Goal: Information Seeking & Learning: Learn about a topic

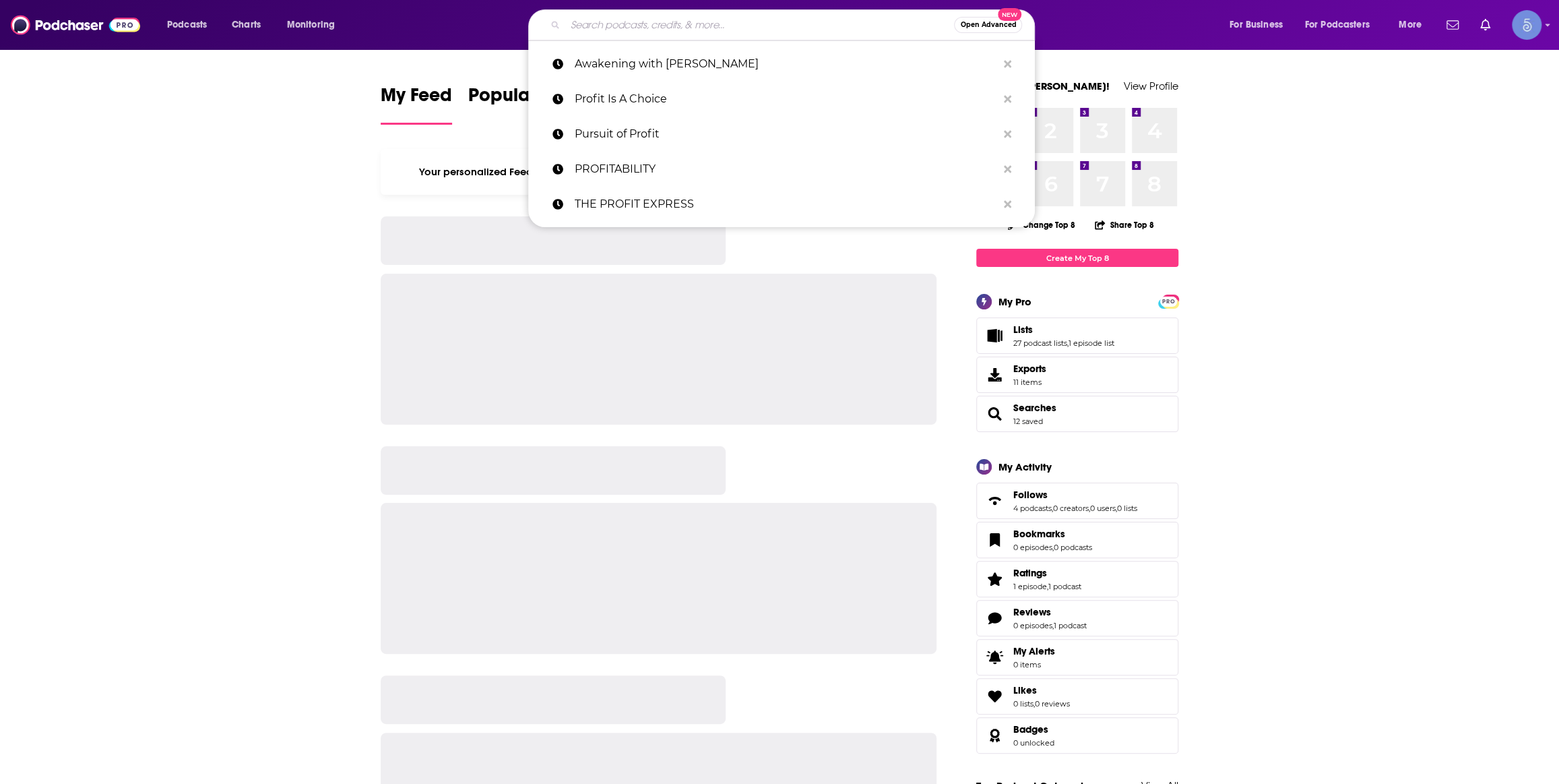
click at [651, 31] on input "Search podcasts, credits, & more..." at bounding box center [759, 24] width 389 height 21
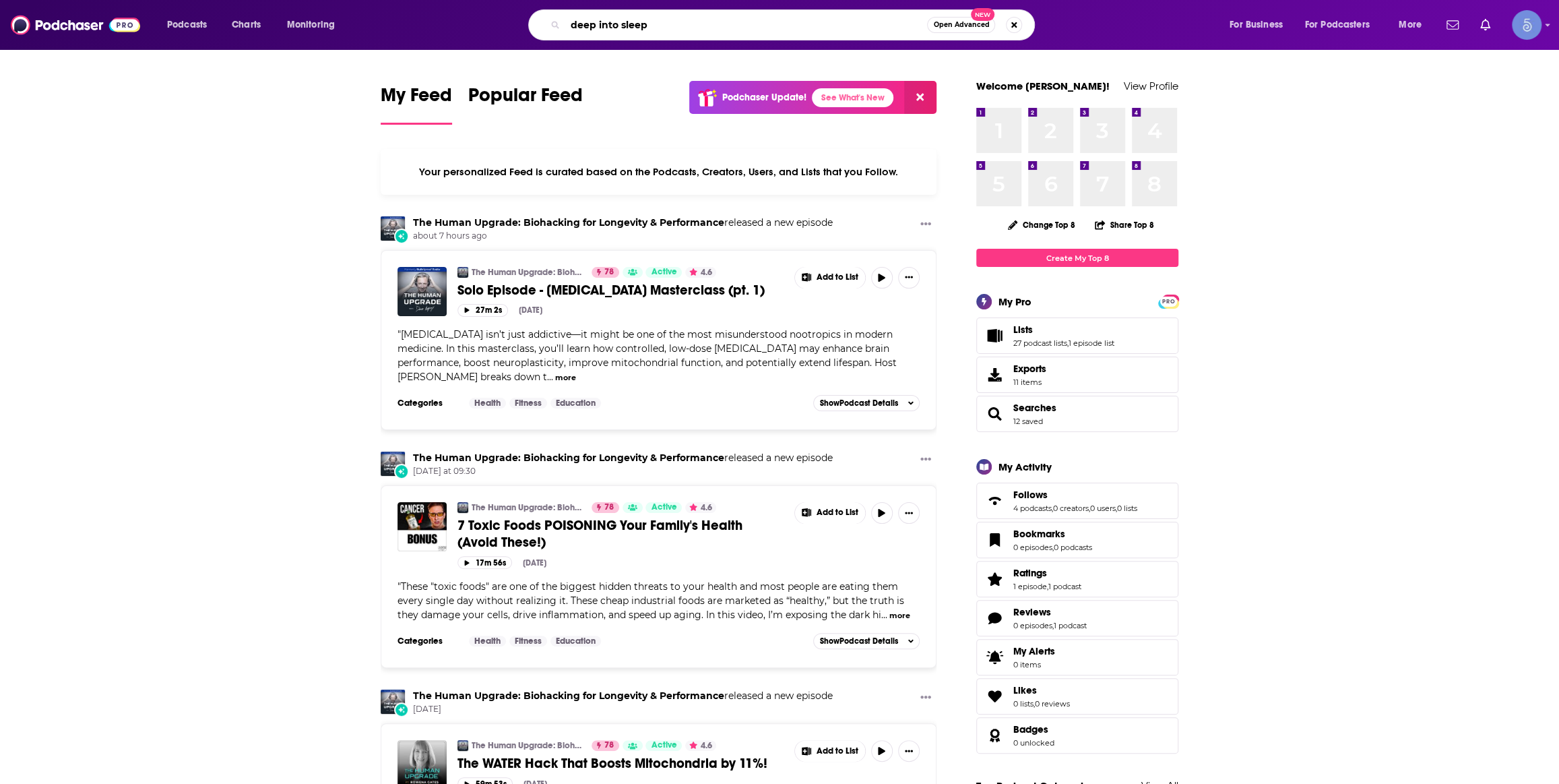
type input "deep into sleep"
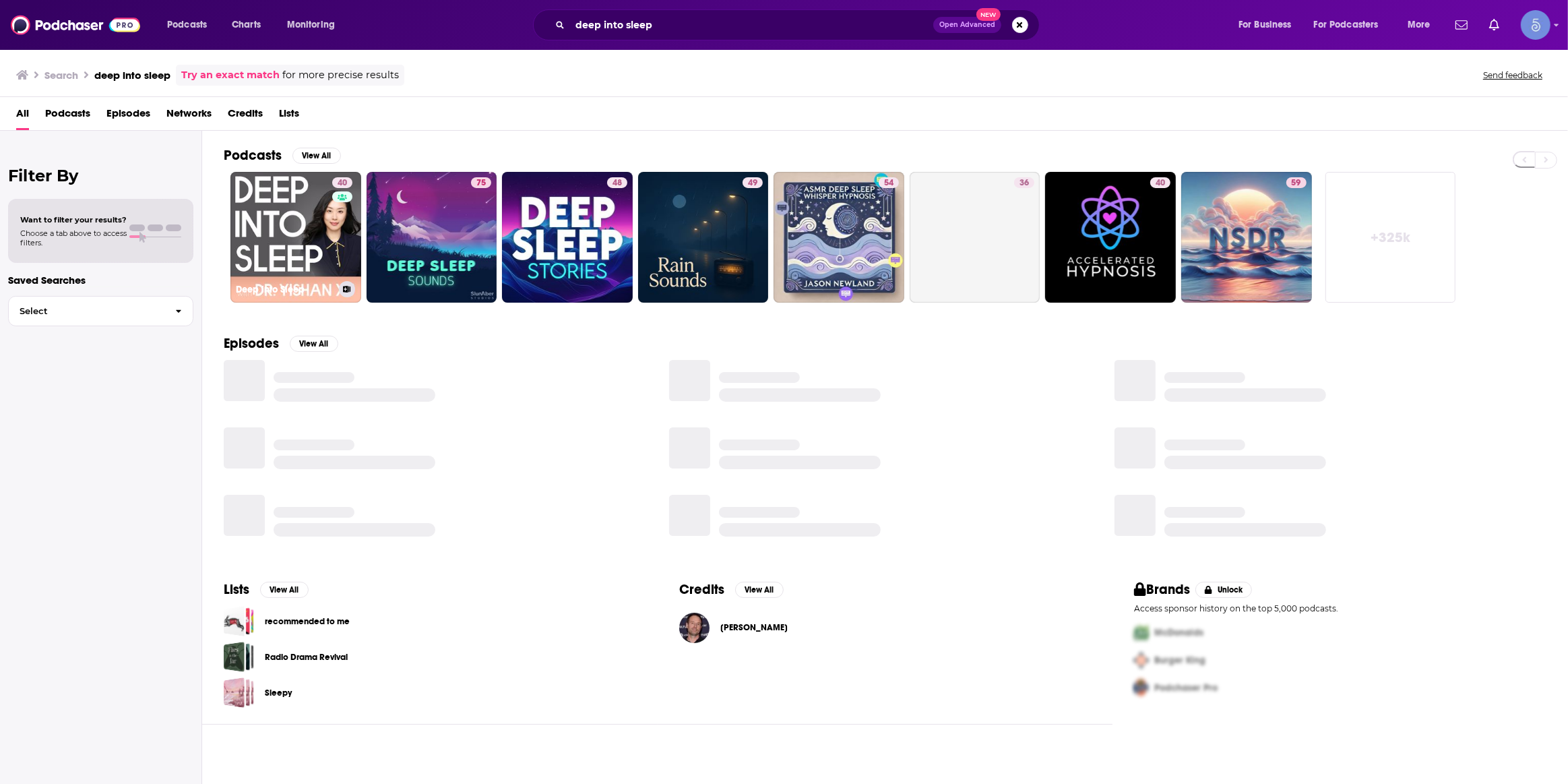
click at [307, 233] on link "40 Deep into Sleep" at bounding box center [295, 237] width 131 height 131
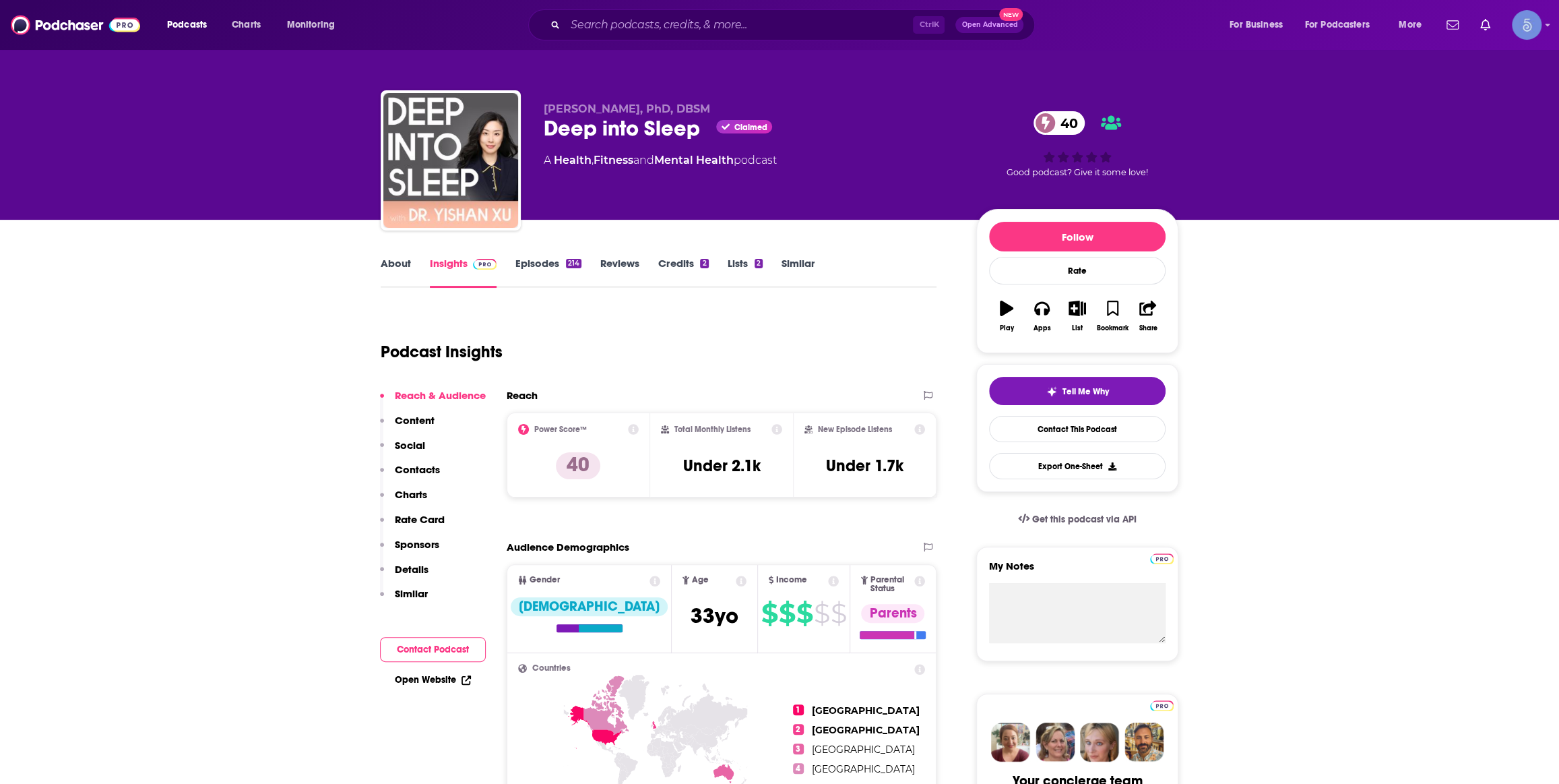
scroll to position [1021, 0]
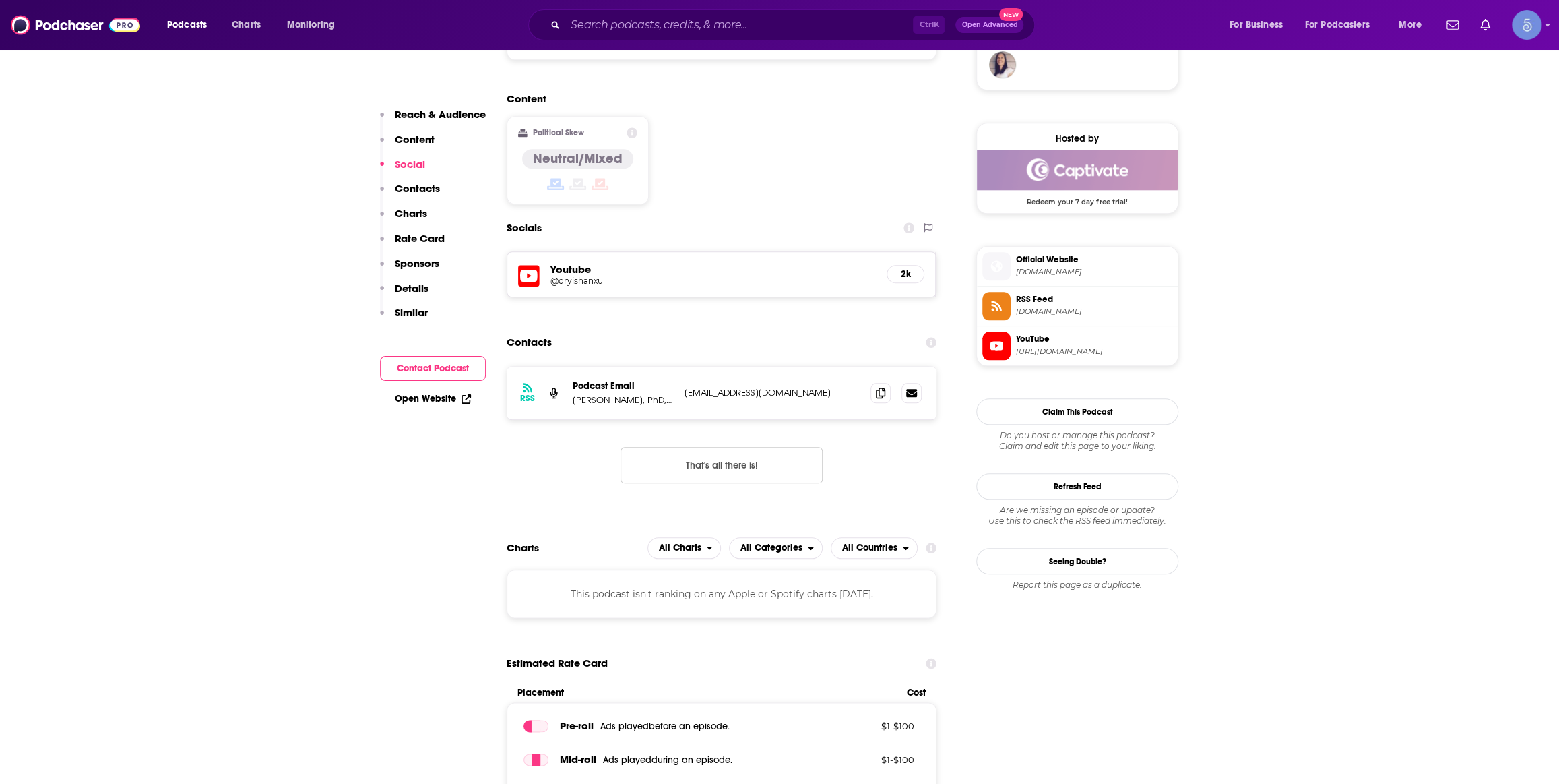
click at [576, 276] on h5 "@dryishanxu" at bounding box center [658, 280] width 215 height 10
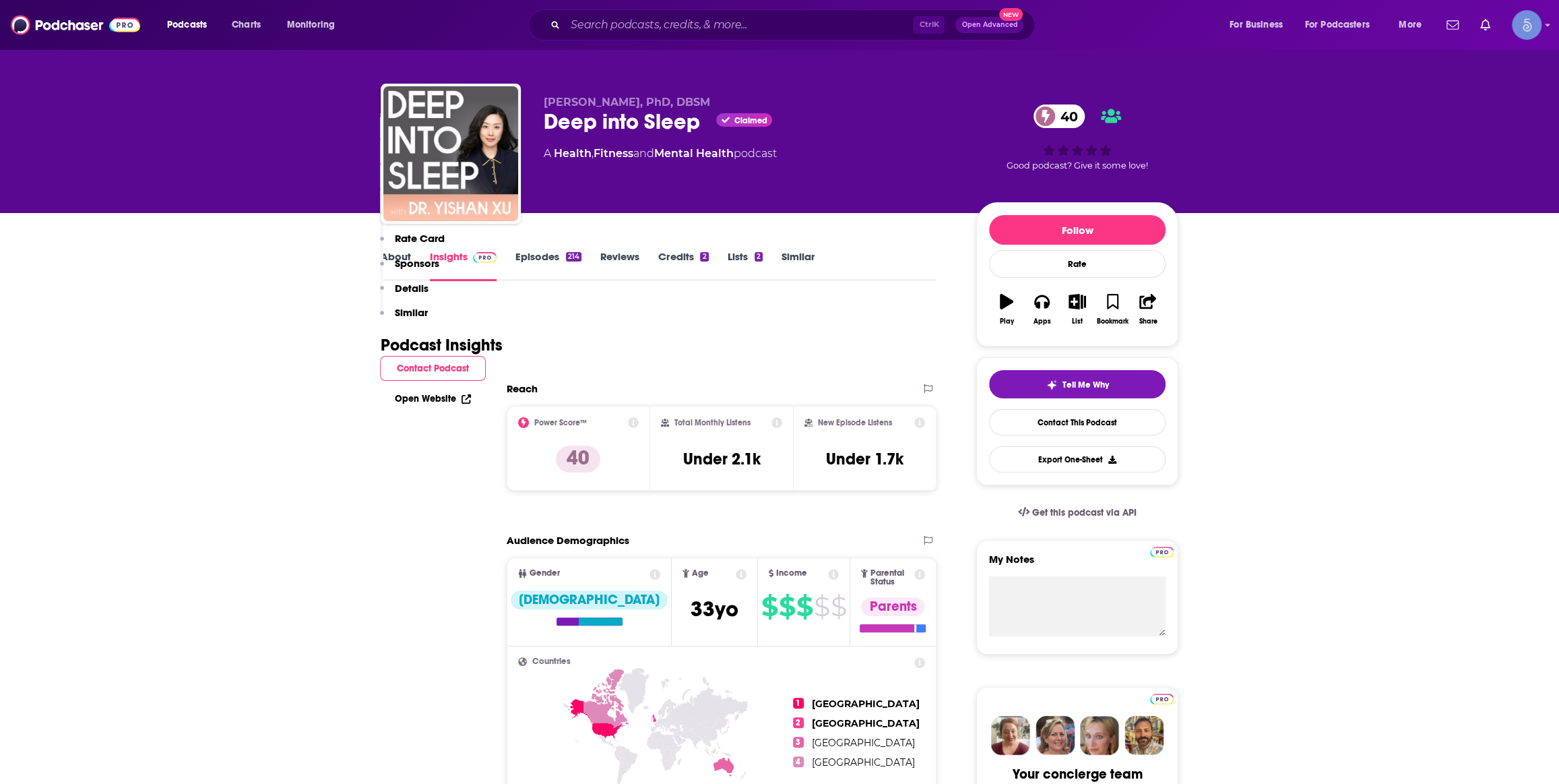
scroll to position [0, 0]
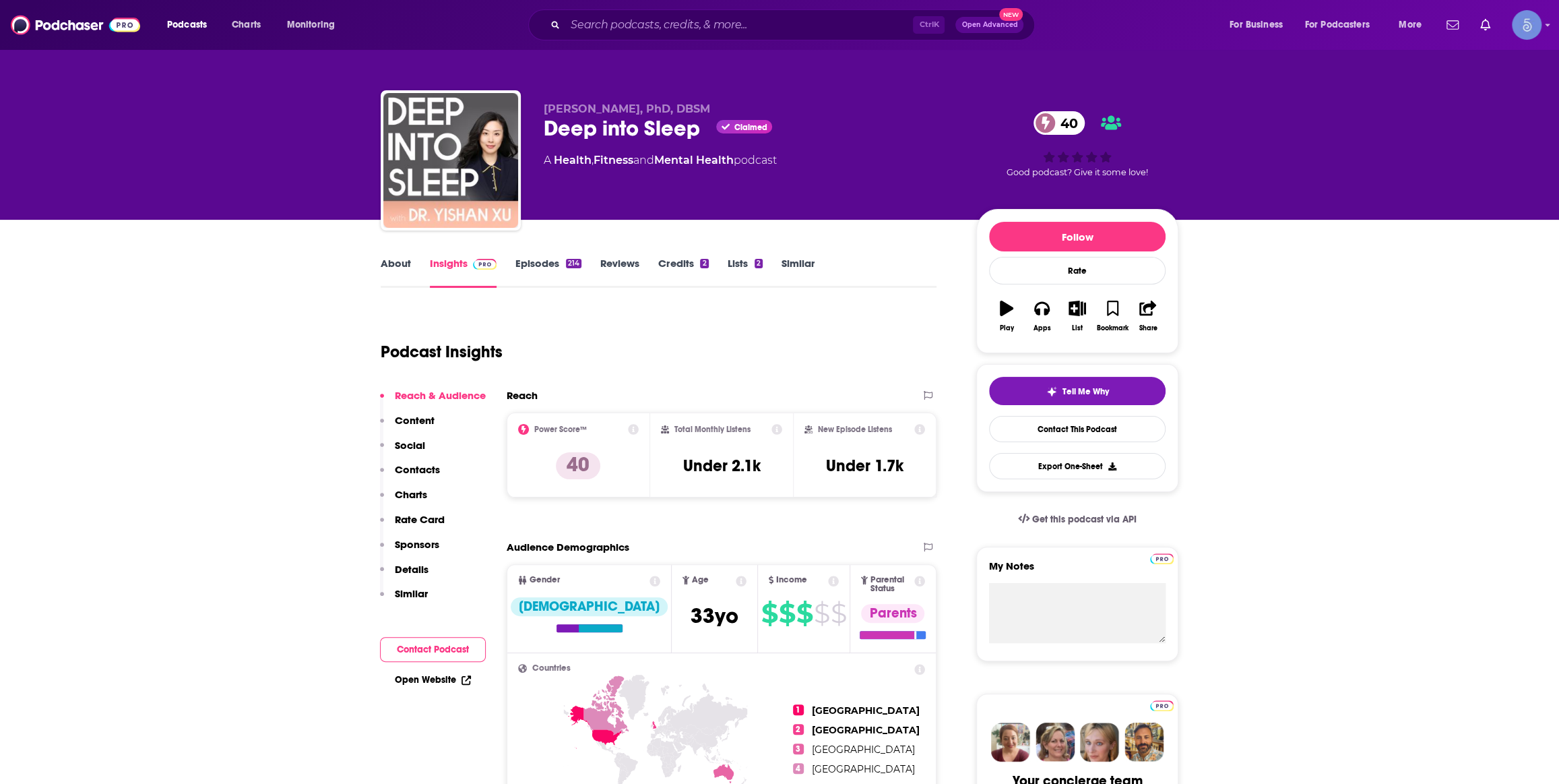
click at [549, 255] on div "About Insights Episodes 214 Reviews Credits 2 Lists 2 Similar" at bounding box center [658, 272] width 556 height 33
click at [548, 276] on link "Episodes 214" at bounding box center [548, 272] width 66 height 31
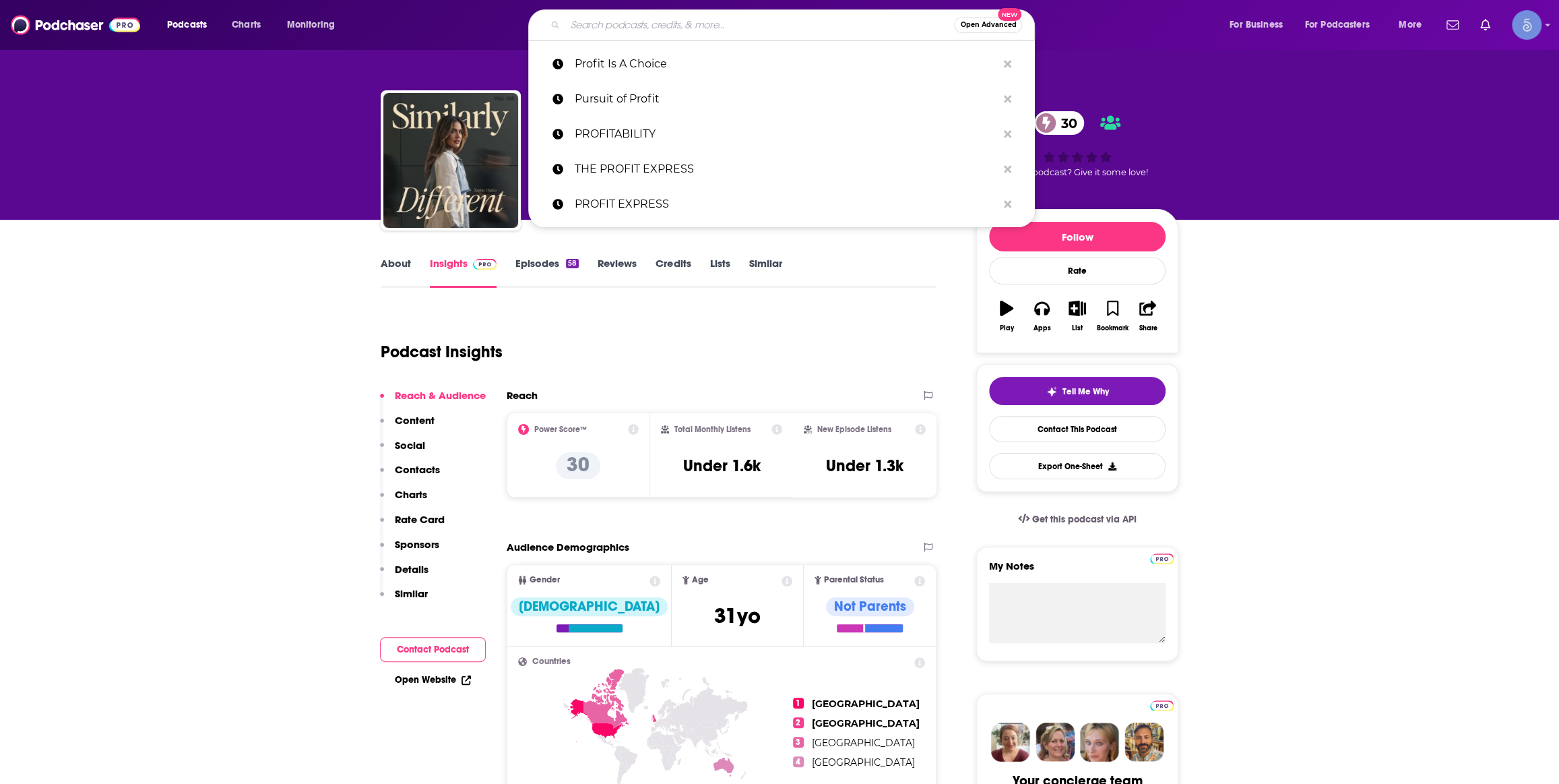
click at [613, 25] on input "Search podcasts, credits, & more..." at bounding box center [759, 24] width 389 height 21
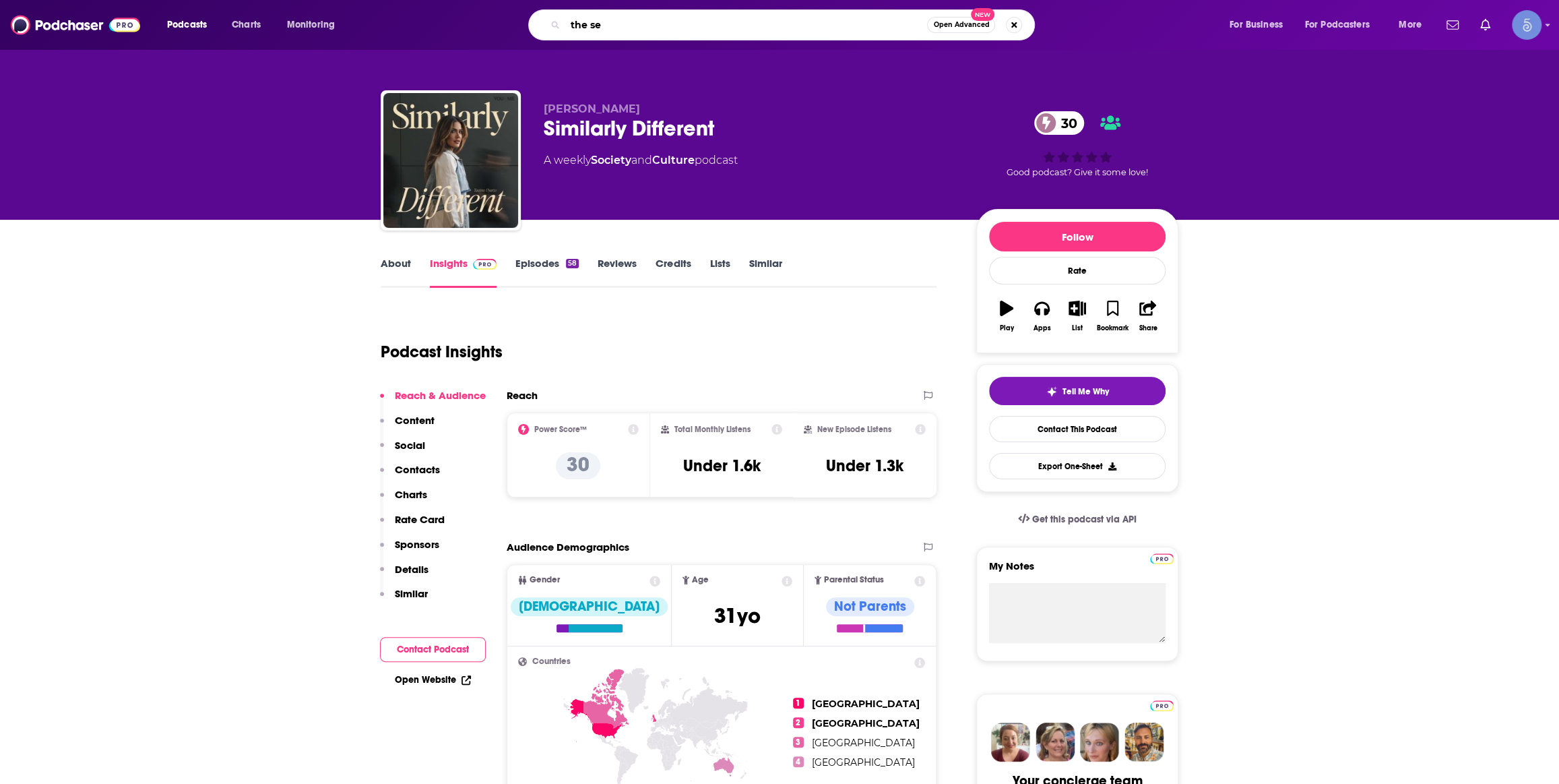
click at [747, 27] on input "the se" at bounding box center [746, 24] width 362 height 21
type input "the white witch"
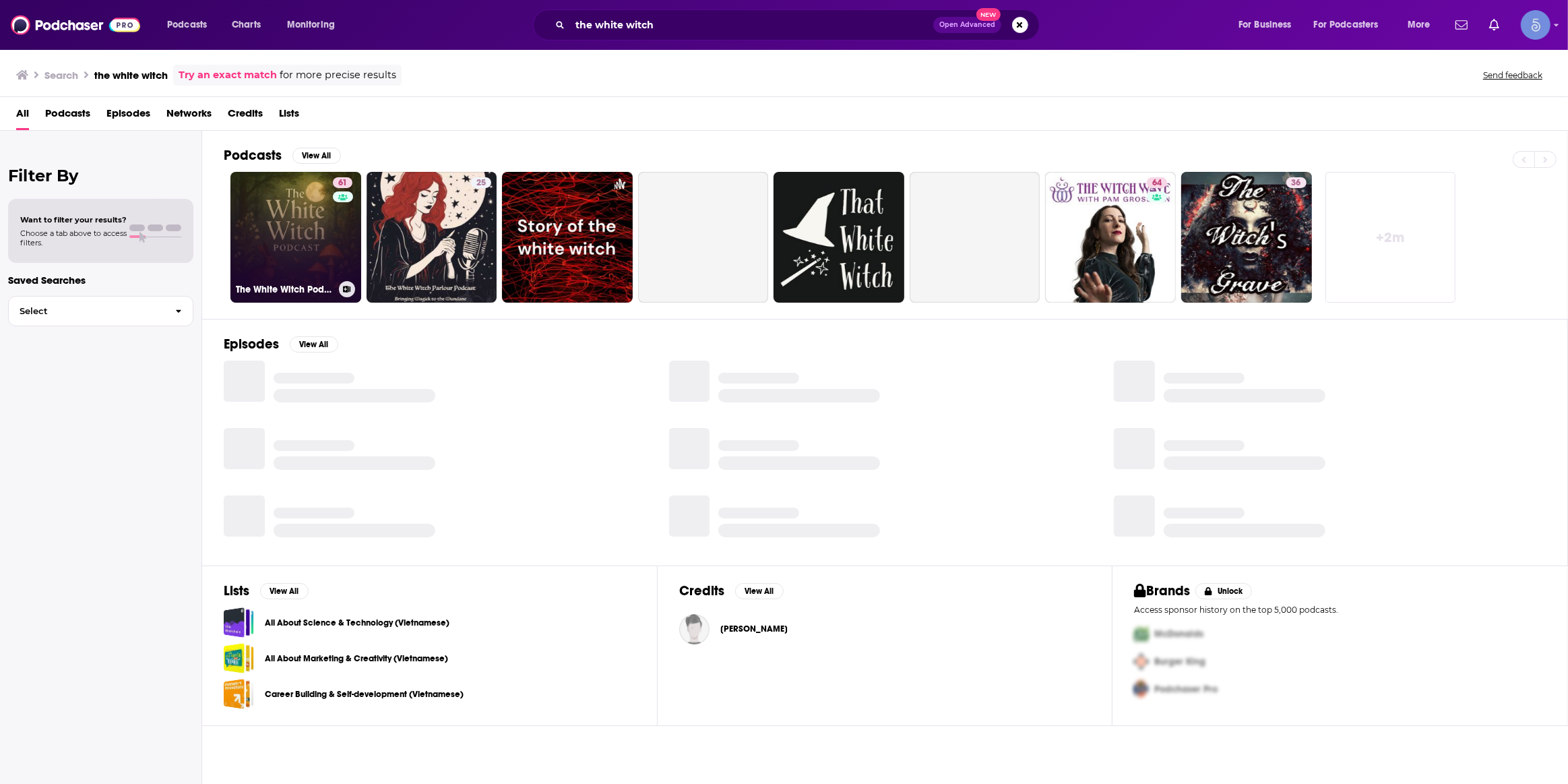
click at [325, 220] on link "61 The White Witch Podcast" at bounding box center [295, 237] width 131 height 131
